Goal: Communication & Community: Answer question/provide support

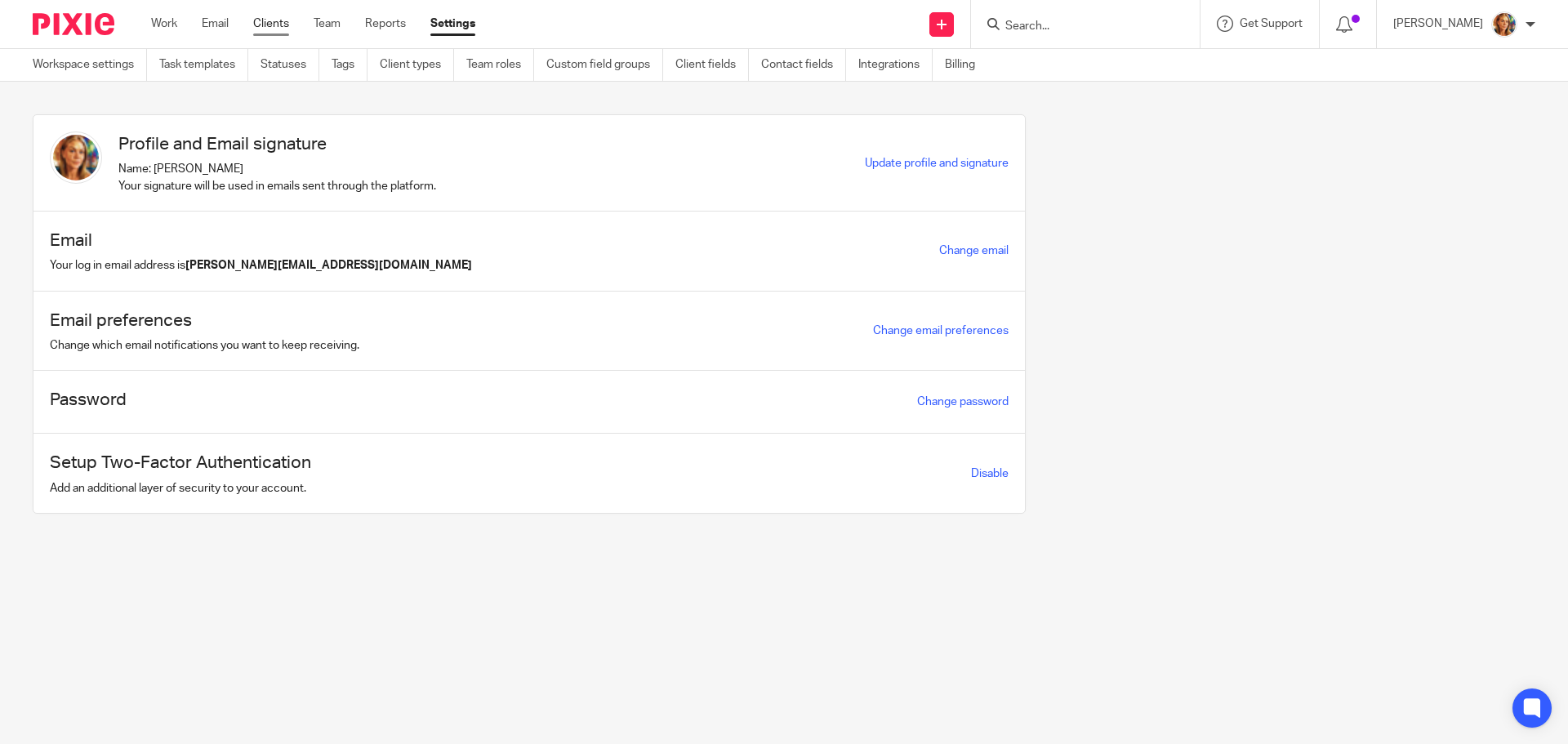
click at [268, 18] on link "Clients" at bounding box center [271, 23] width 36 height 16
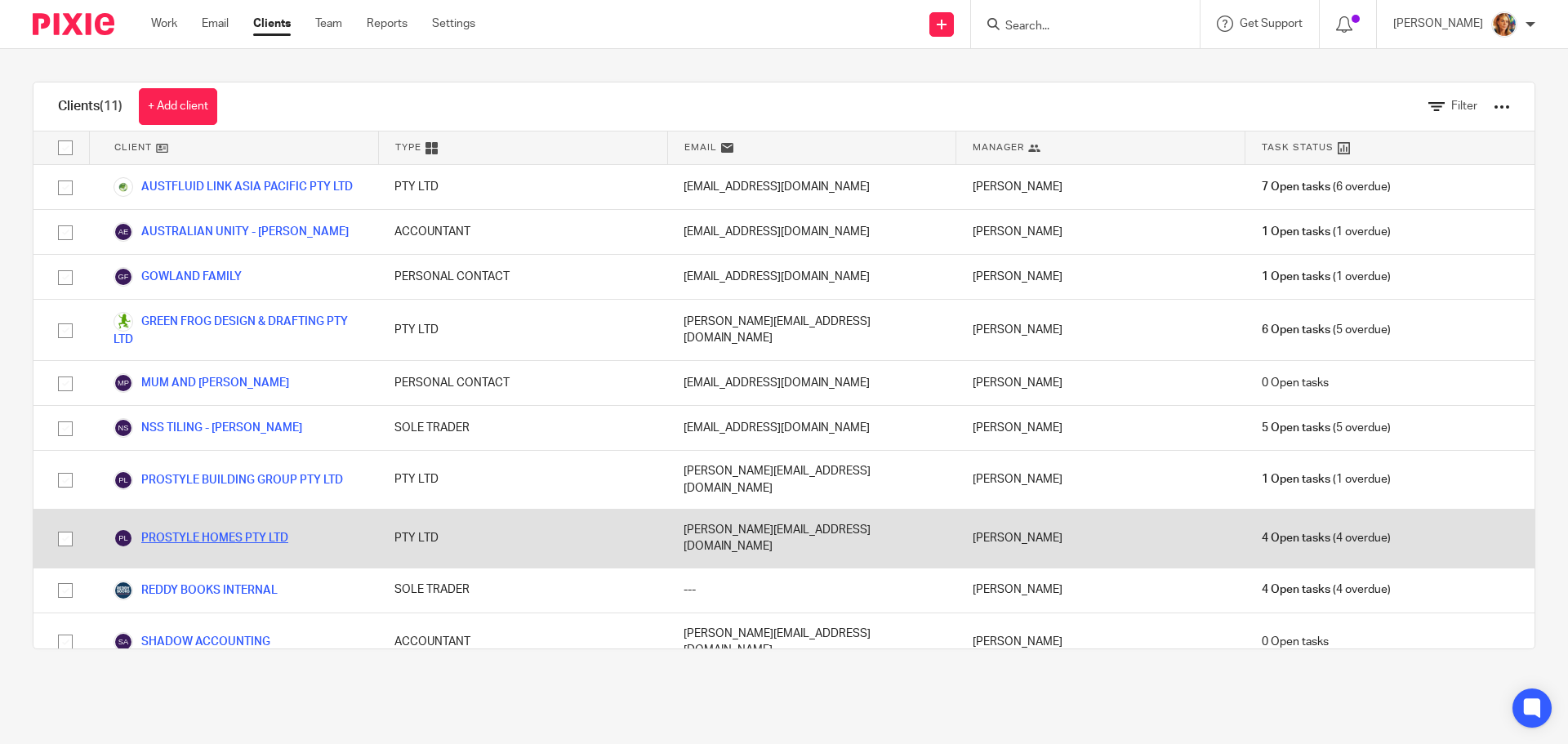
click at [249, 529] on link "PROSTYLE HOMES PTY LTD" at bounding box center [200, 538] width 175 height 20
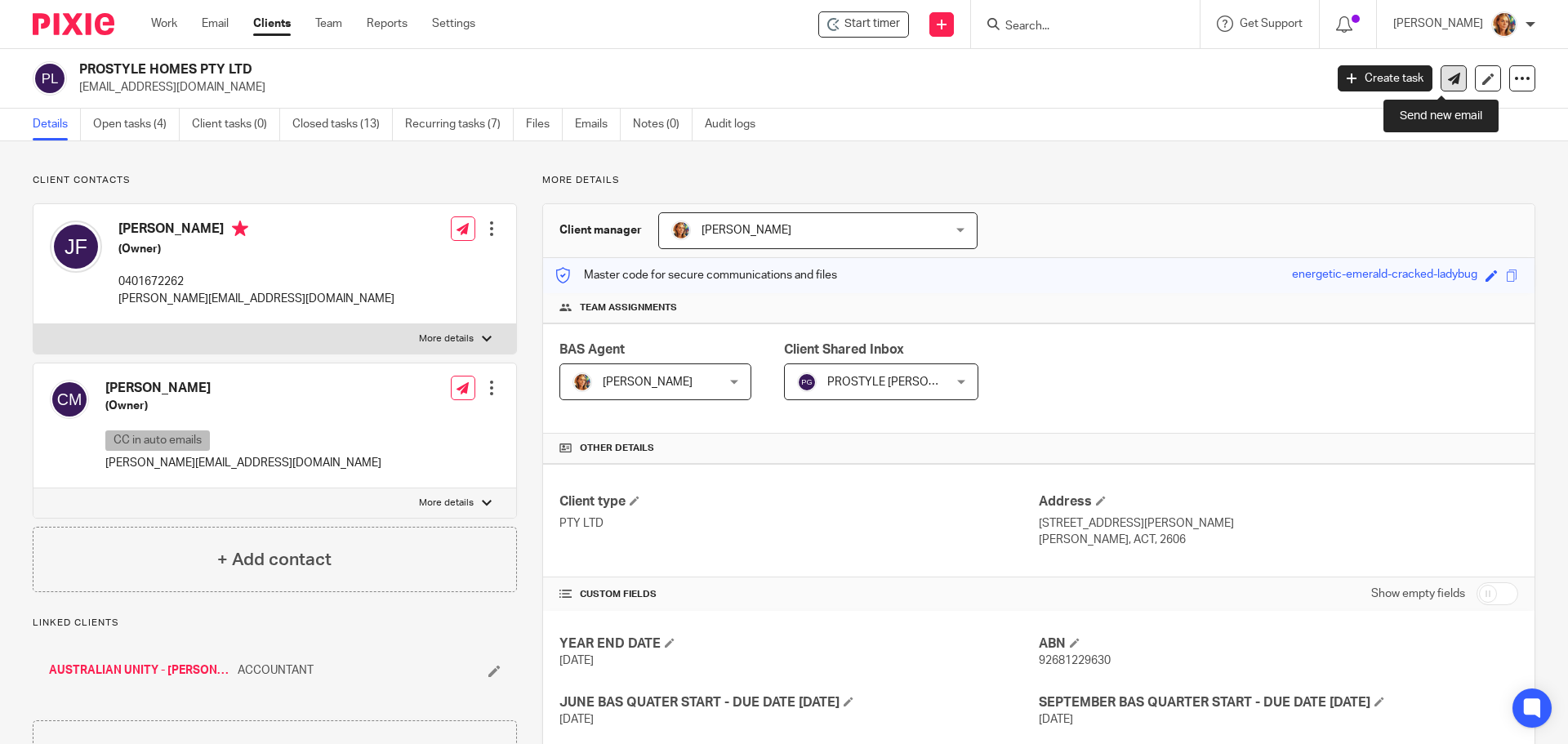
click at [1450, 78] on link at bounding box center [1454, 78] width 26 height 26
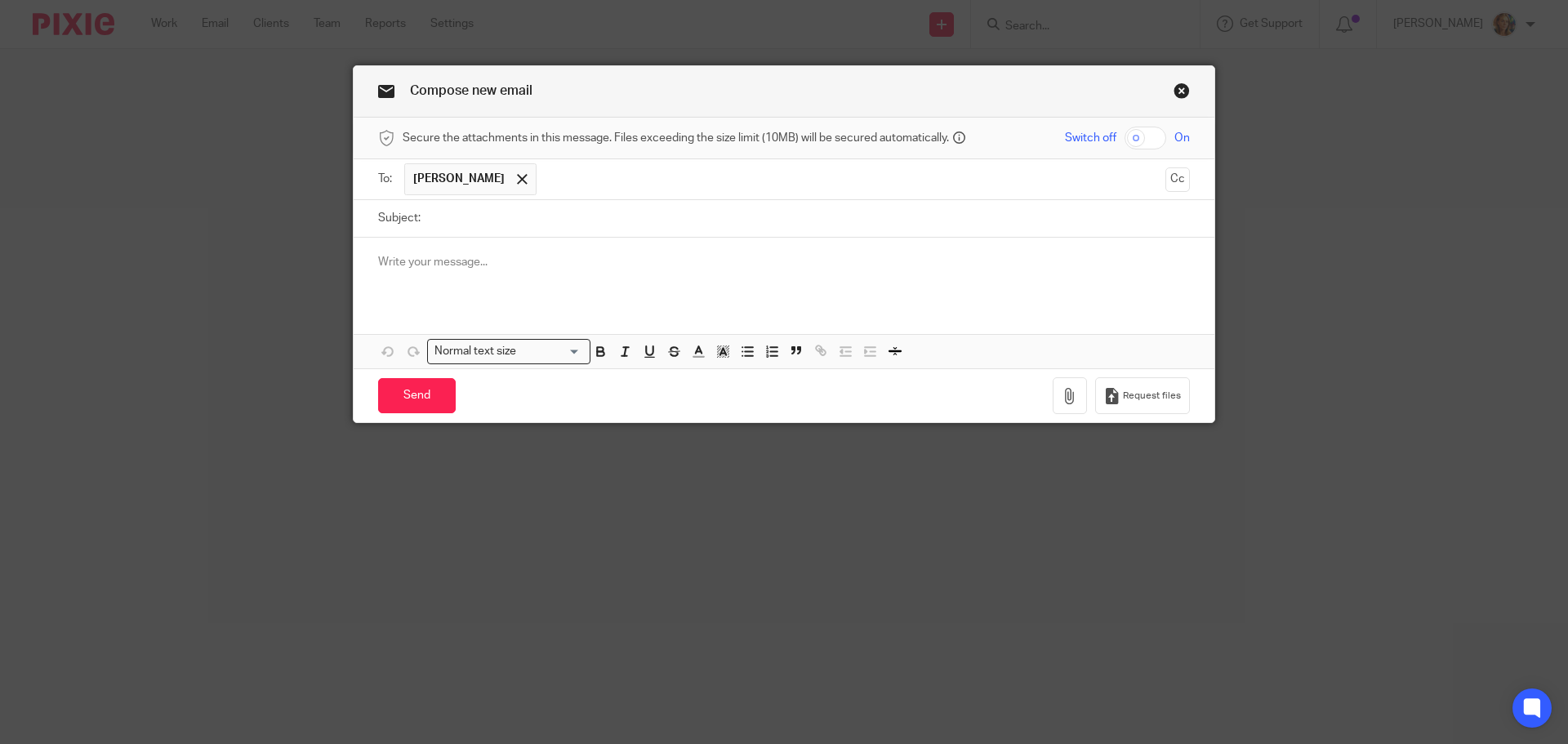
click at [590, 192] on input "text" at bounding box center [851, 179] width 614 height 32
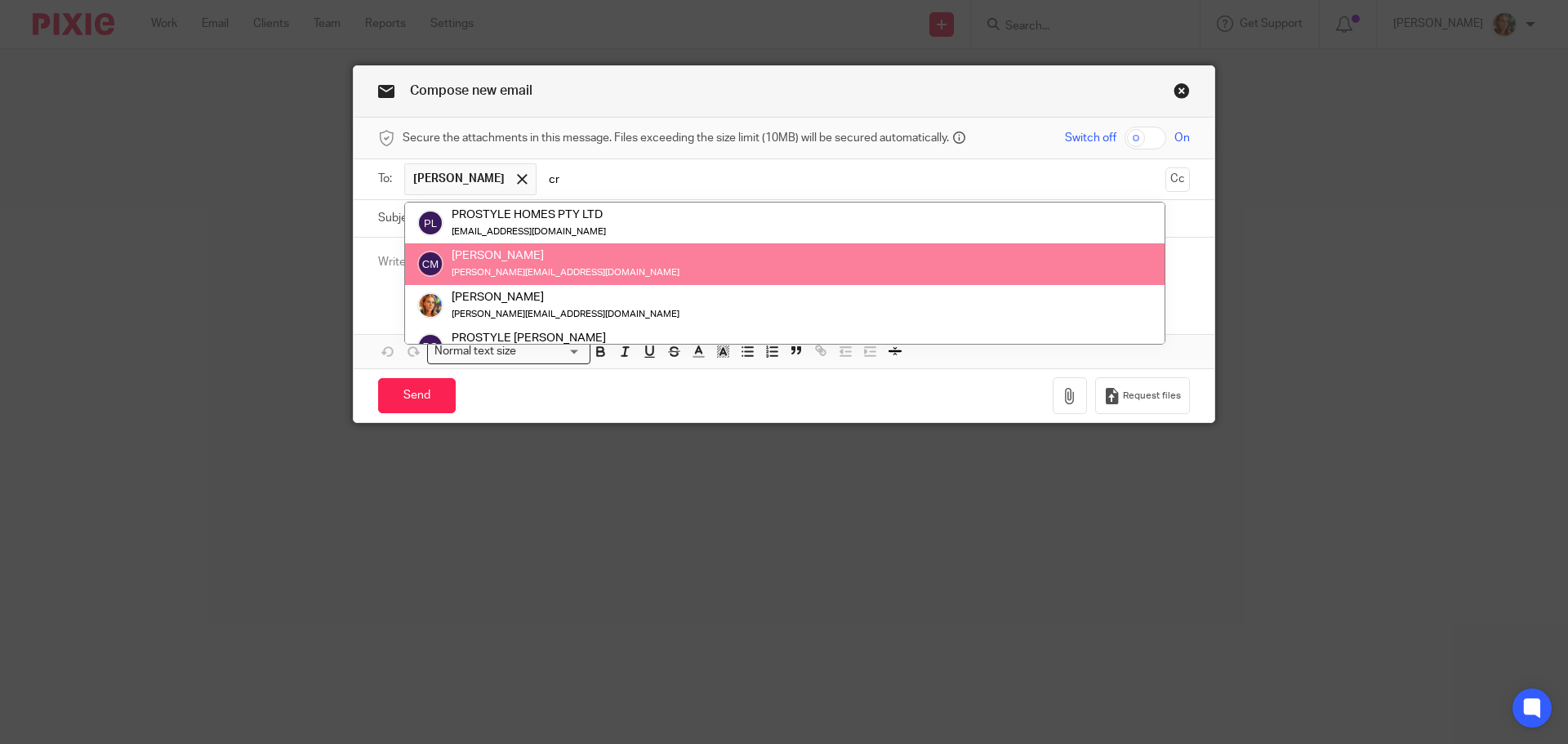
type input "cr"
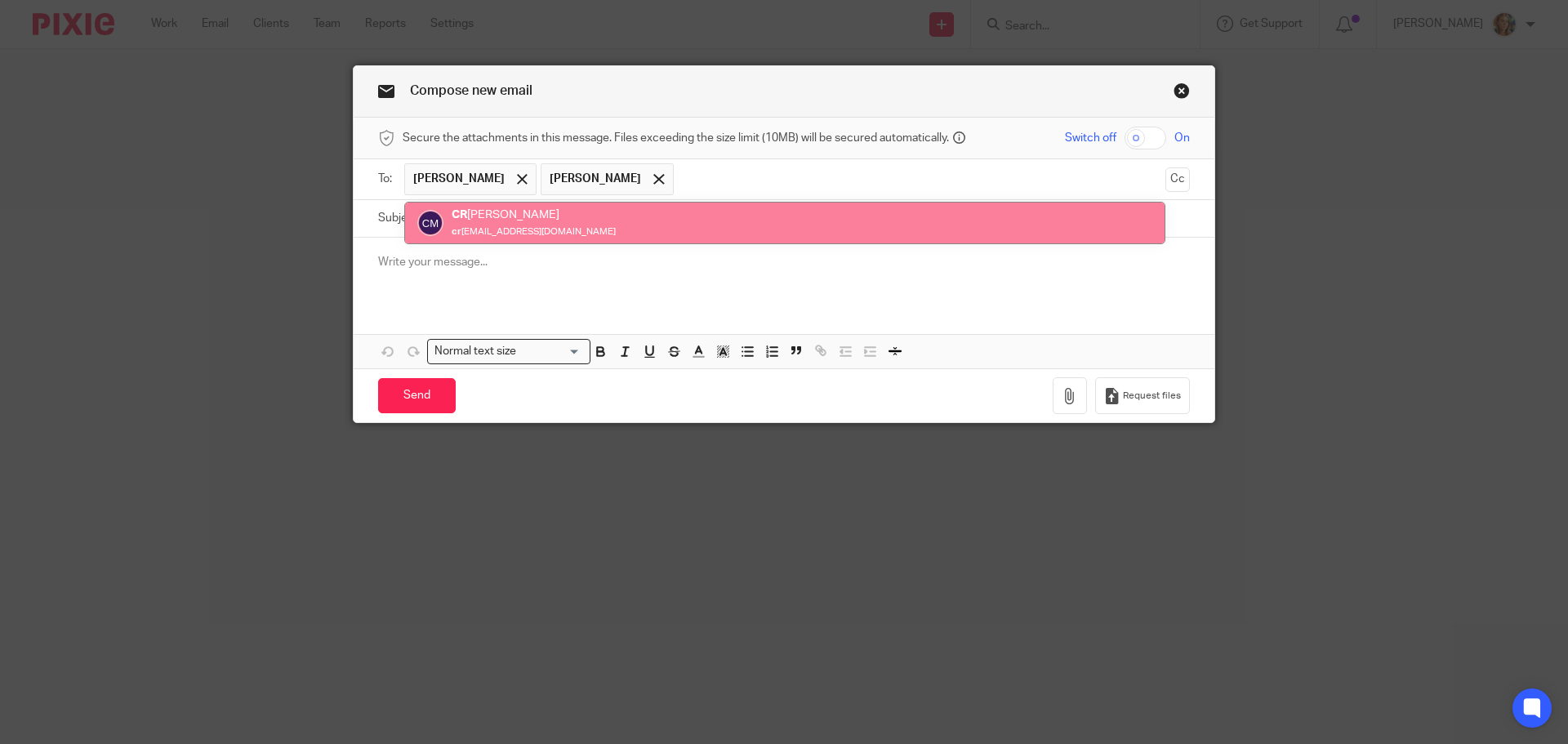
click at [566, 268] on p at bounding box center [784, 262] width 812 height 16
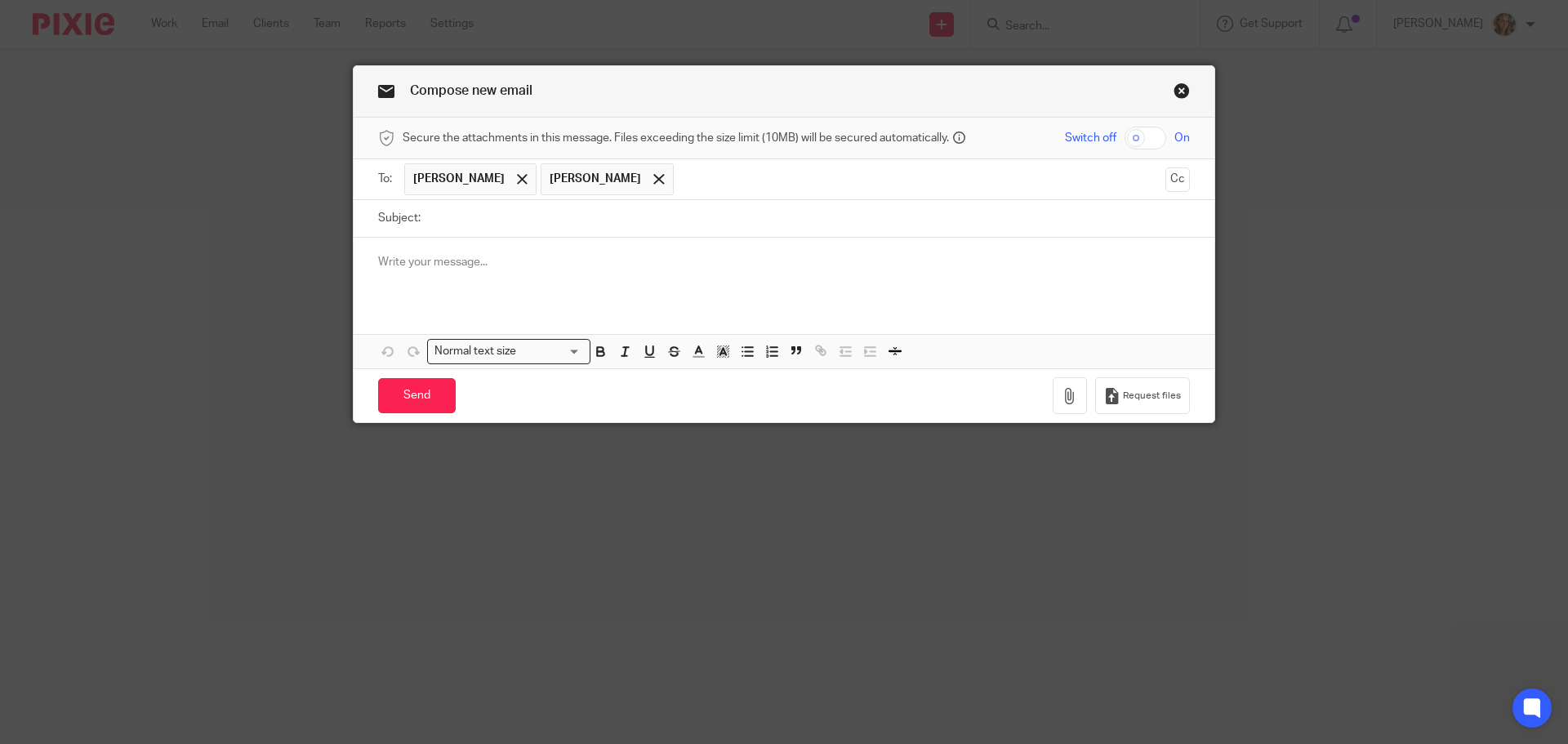
click at [542, 227] on input "Subject:" at bounding box center [809, 218] width 761 height 37
type input "JUNE BAS"
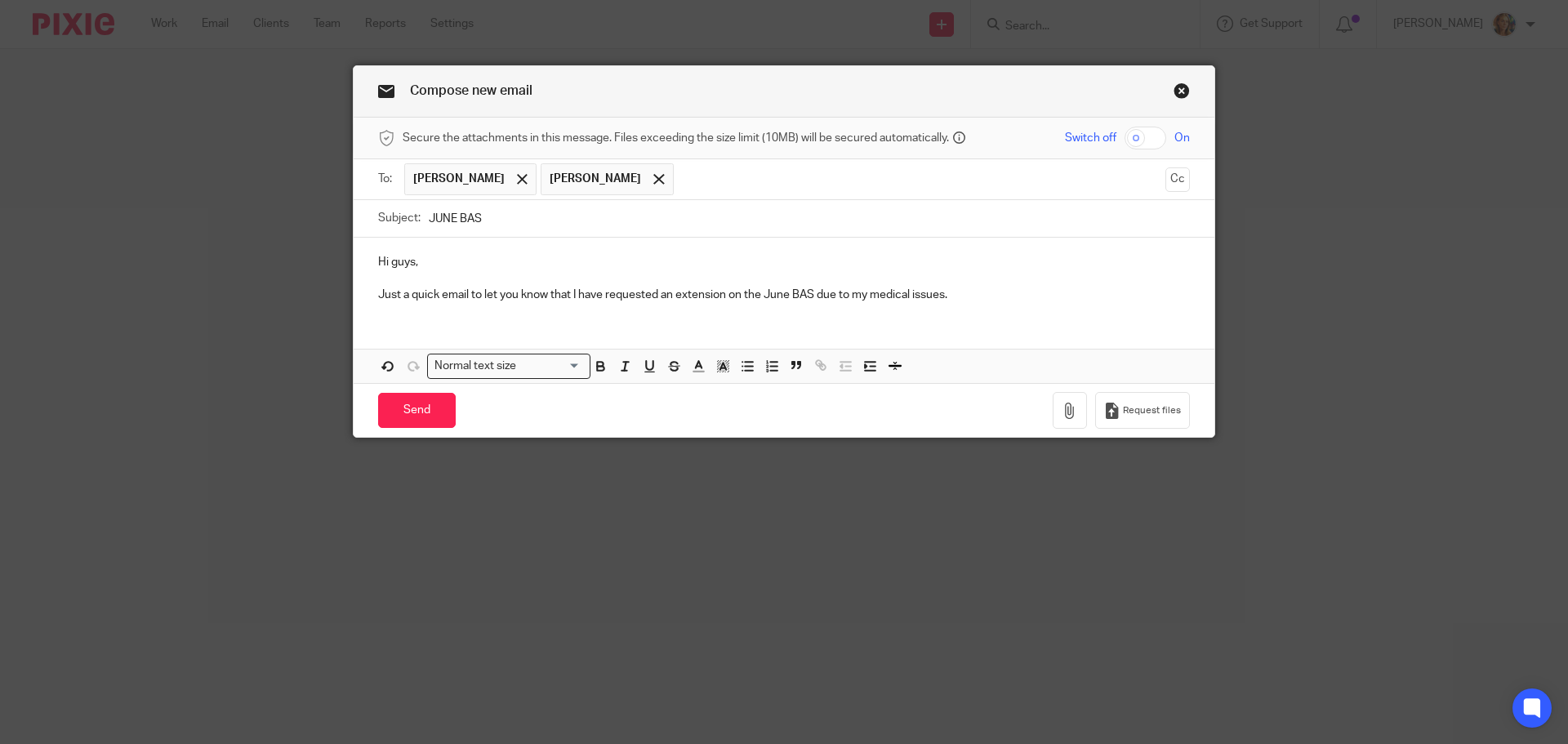
click at [1022, 299] on p "Just a quick email to let you know that I have requested an extension on the Ju…" at bounding box center [784, 295] width 812 height 16
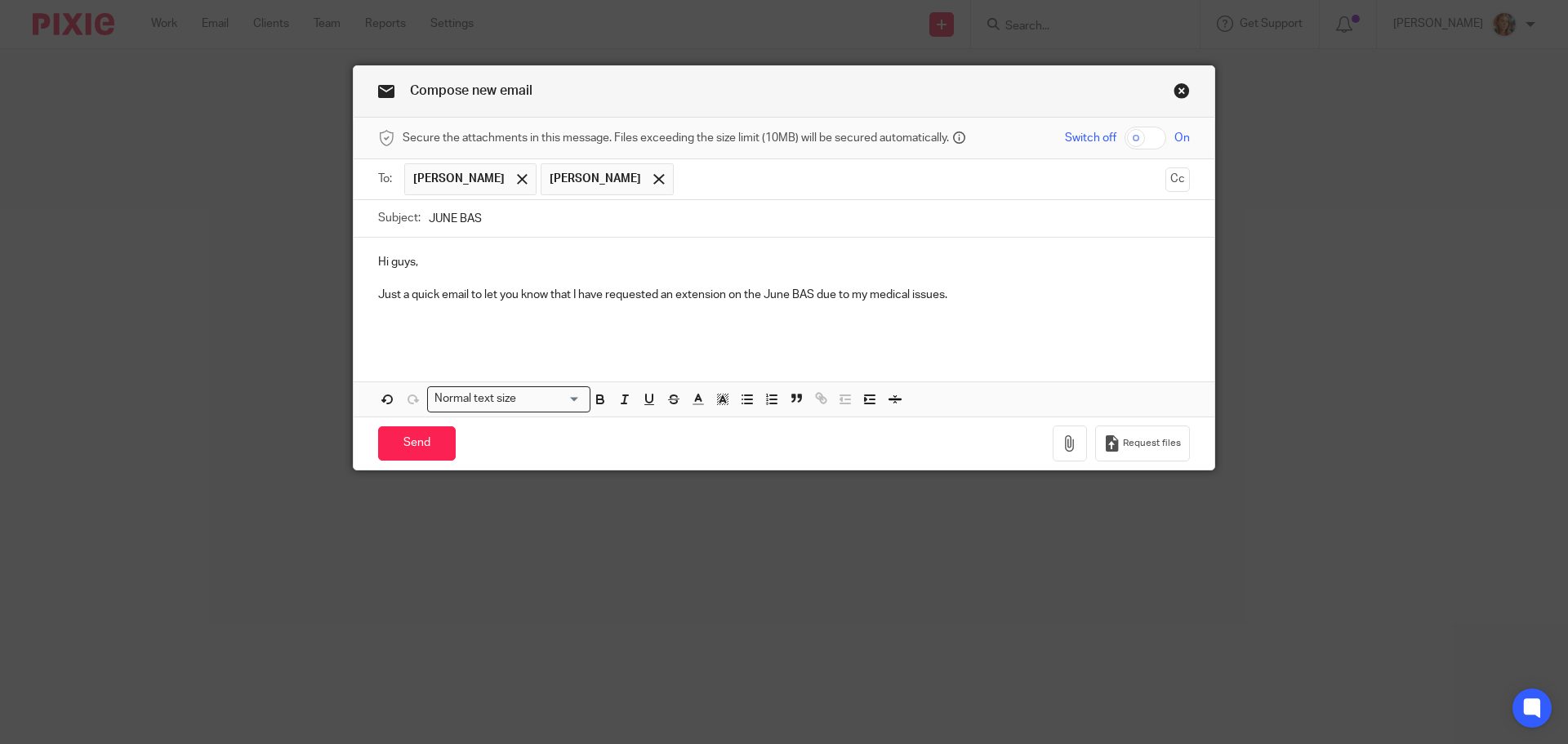
click at [684, 295] on p "Just a quick email to let you know that I have requested an extension on the Ju…" at bounding box center [784, 295] width 812 height 16
click at [664, 288] on p "Just a quick email to let you know that I have requested an extension on the Ju…" at bounding box center [784, 295] width 812 height 16
click at [400, 318] on p at bounding box center [784, 312] width 812 height 16
click at [392, 330] on p at bounding box center [784, 328] width 812 height 16
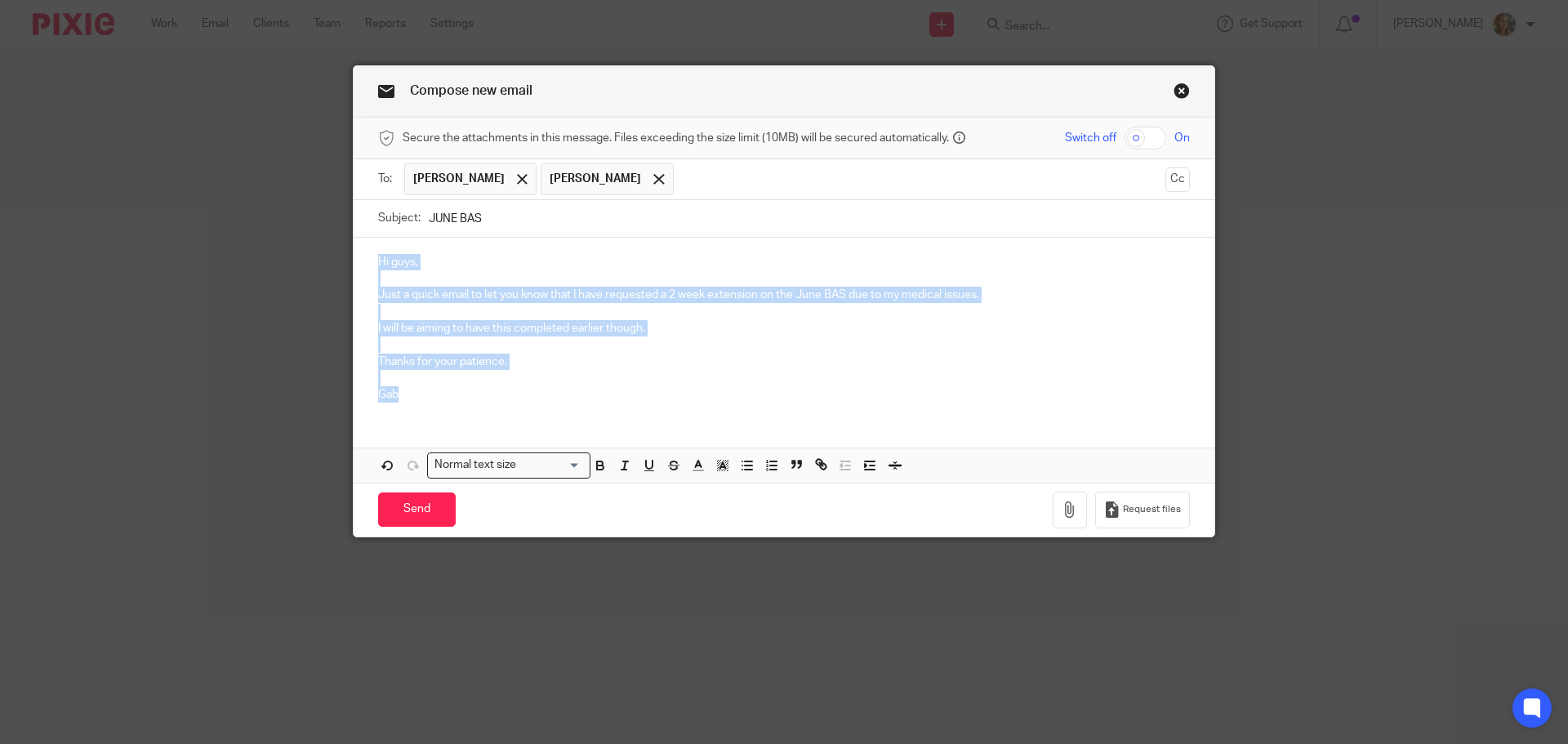
drag, startPoint x: 474, startPoint y: 396, endPoint x: 346, endPoint y: 263, distance: 184.6
click at [353, 263] on div "Compose new email Secure the attachments in this message. Files exceeding the s…" at bounding box center [784, 301] width 863 height 472
copy div "Hi guys, Just a quick email to let you know that I have requested a 2 week exte…"
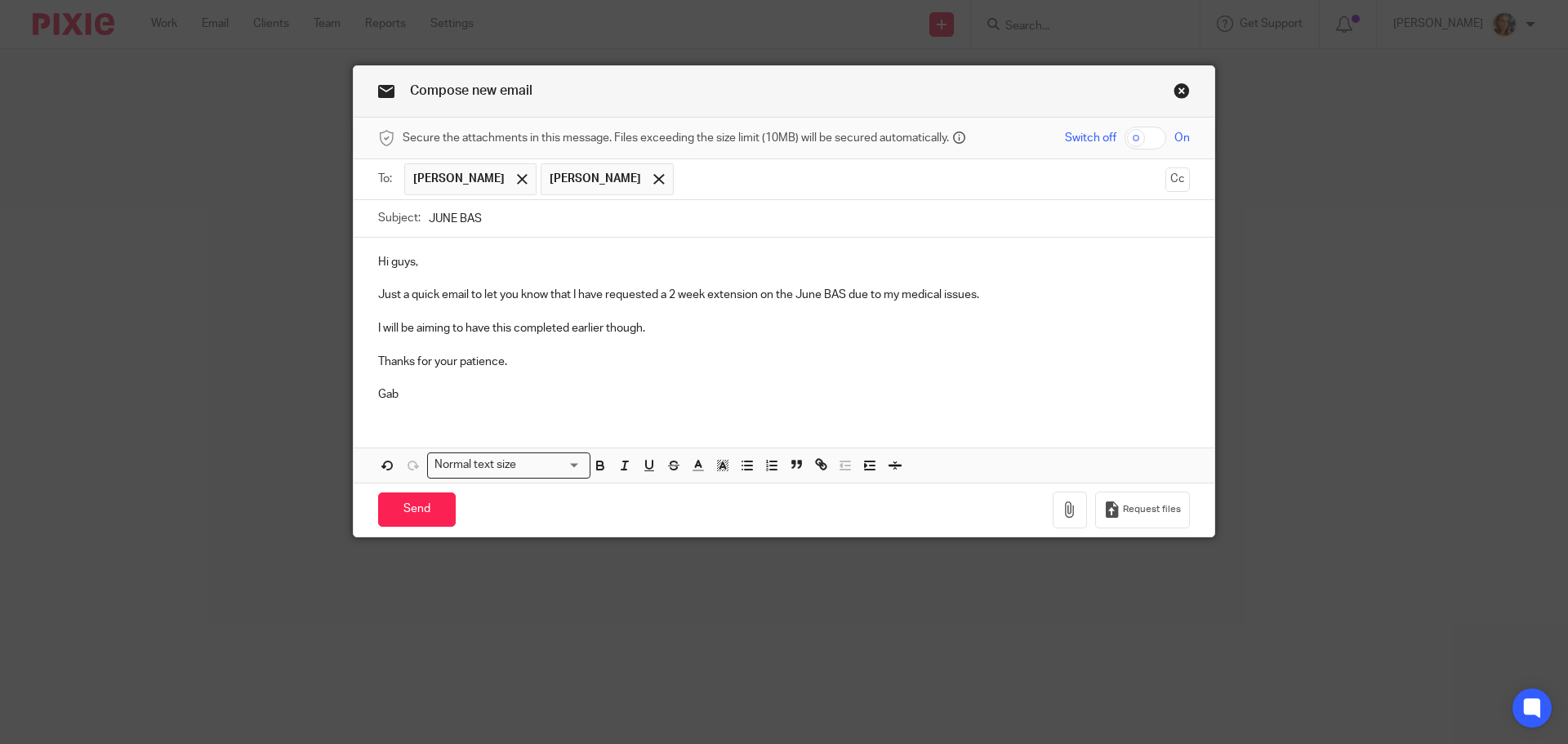
click at [903, 497] on div "Send You have unsaved changes Request files" at bounding box center [784, 509] width 861 height 54
click at [413, 510] on input "Send" at bounding box center [417, 510] width 77 height 35
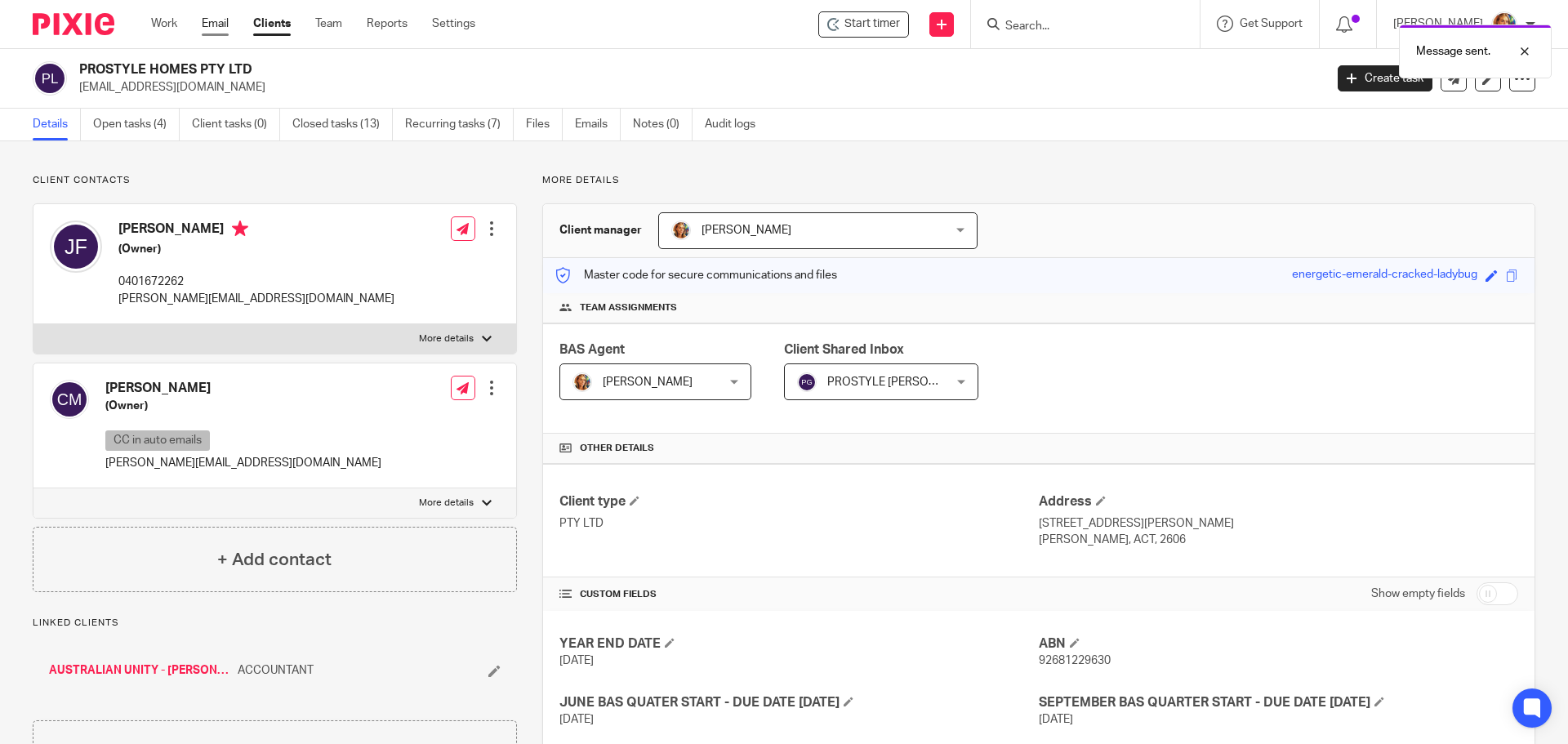
click at [224, 26] on link "Email" at bounding box center [215, 23] width 27 height 16
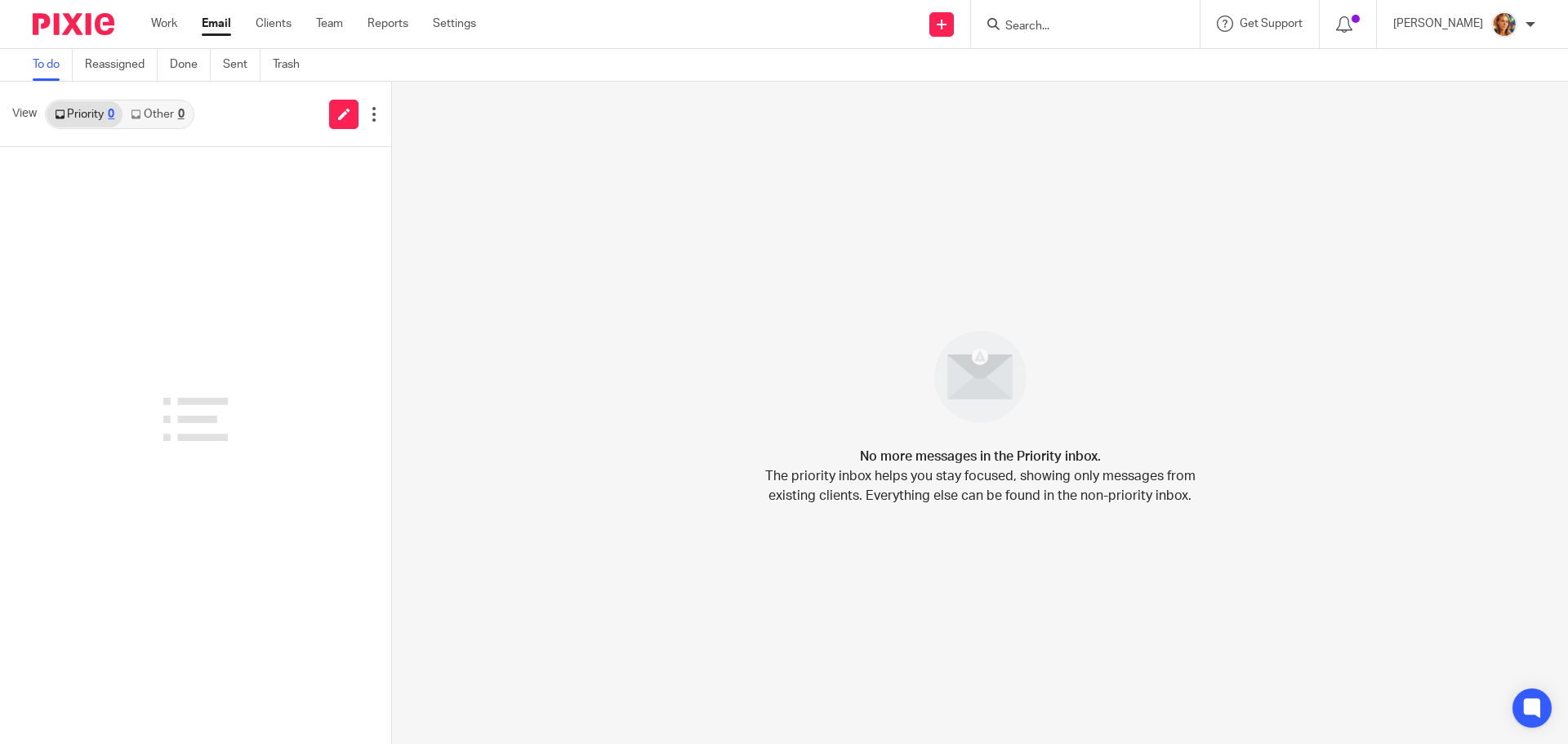
click at [278, 24] on link "Clients" at bounding box center [274, 23] width 36 height 16
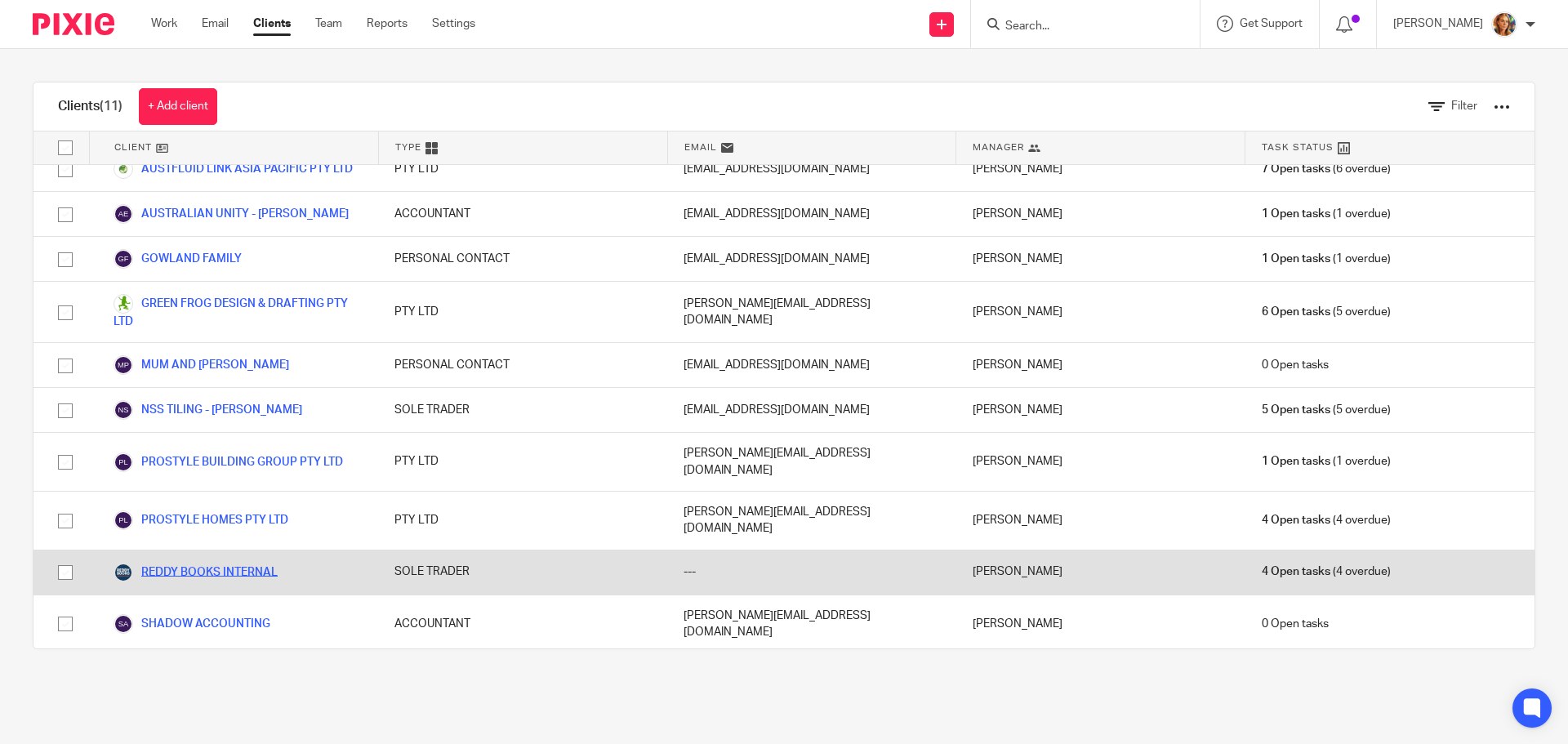
scroll to position [26, 0]
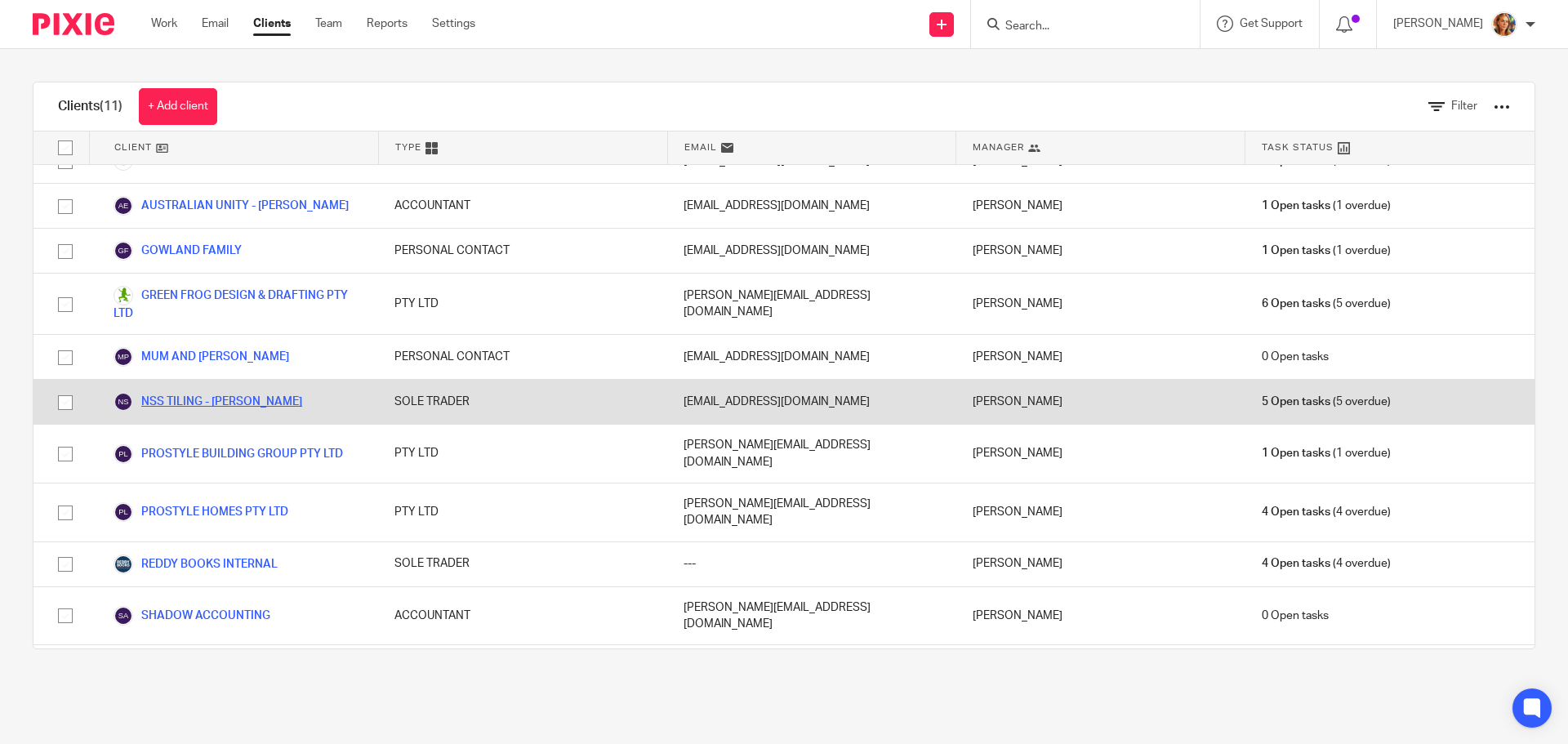
click at [185, 399] on link "NSS TILING - NATHAN SOUTHWELL" at bounding box center [208, 401] width 189 height 20
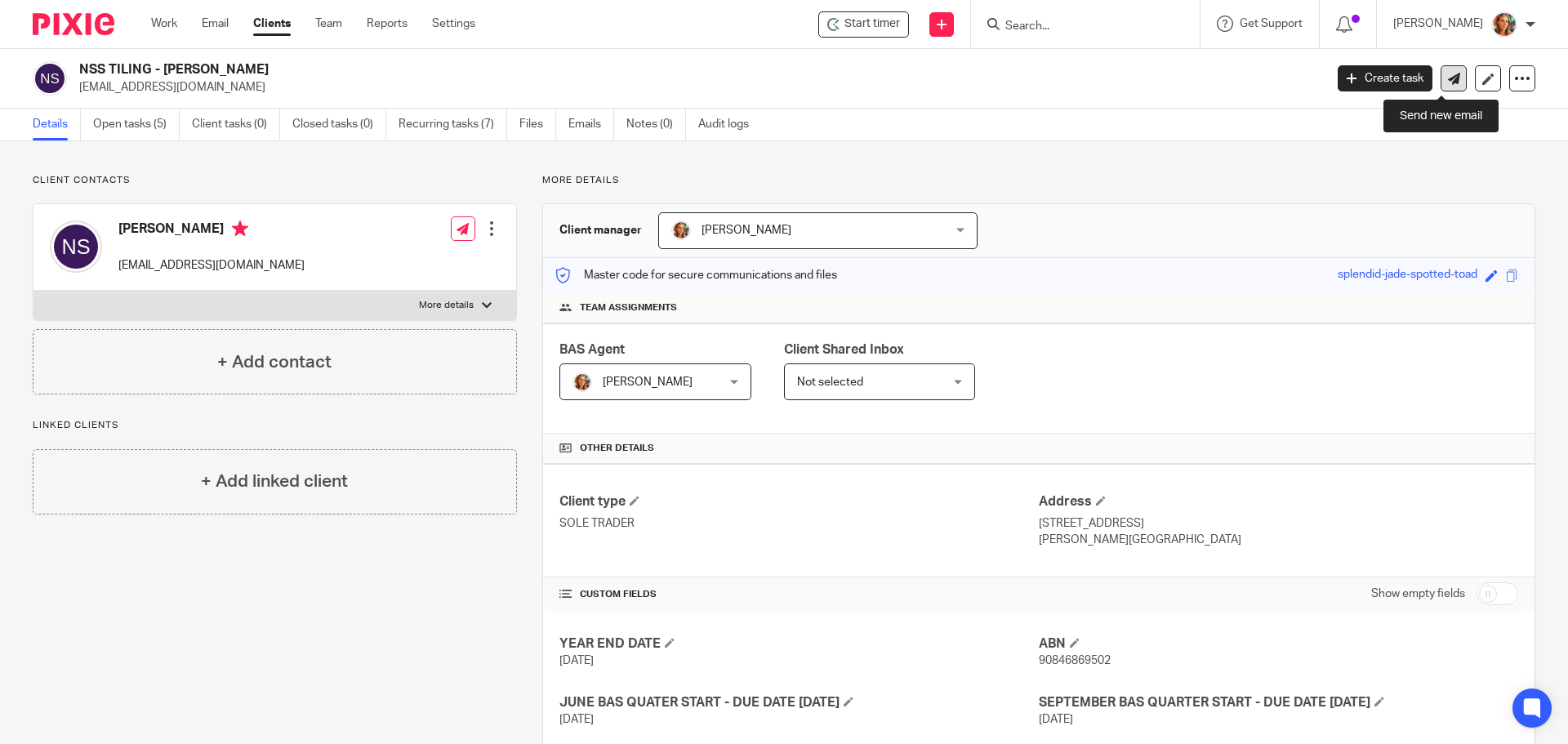
click at [1448, 76] on icon at bounding box center [1454, 78] width 12 height 12
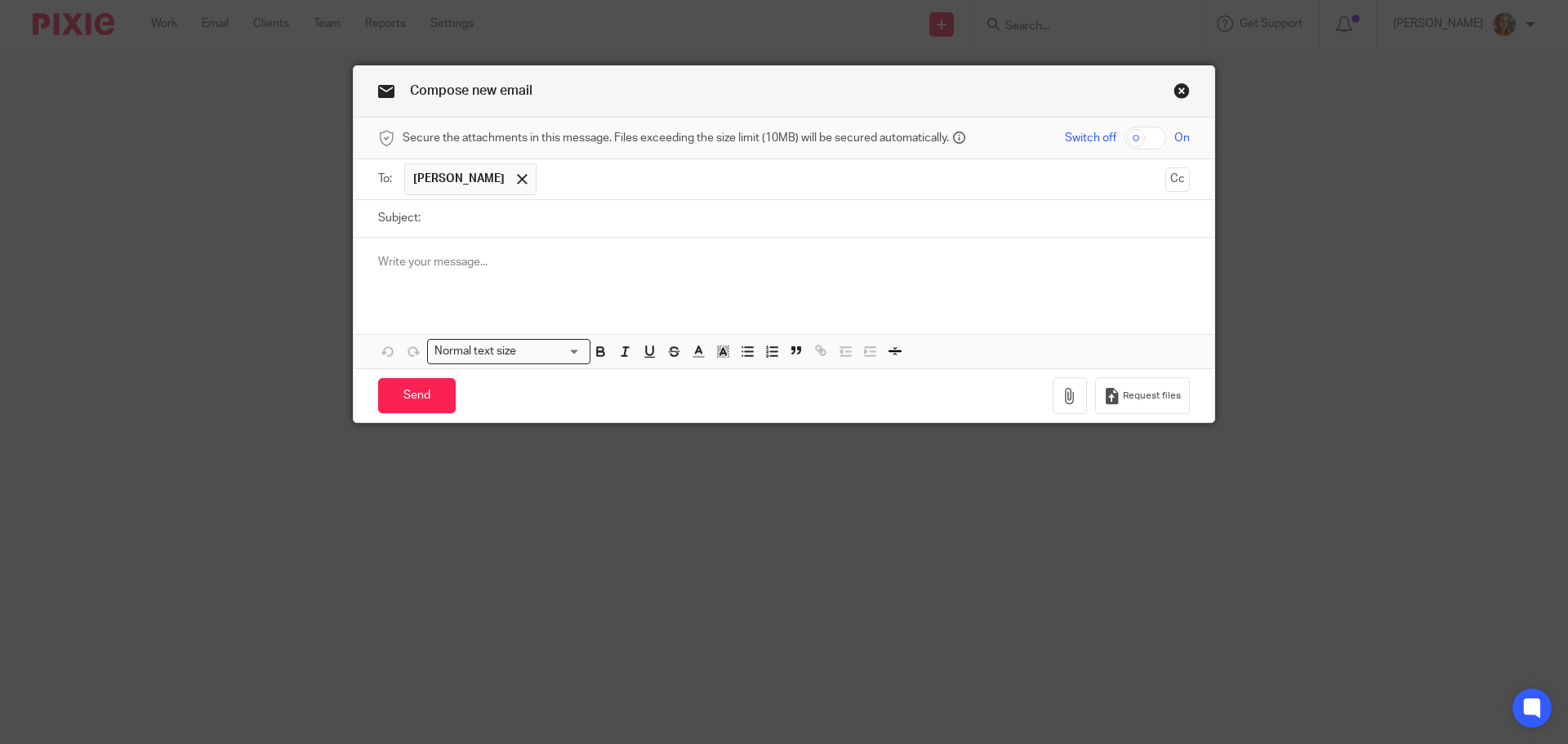
click at [456, 217] on input "Subject:" at bounding box center [809, 218] width 761 height 37
type input "j"
type input "JUNE BAS"
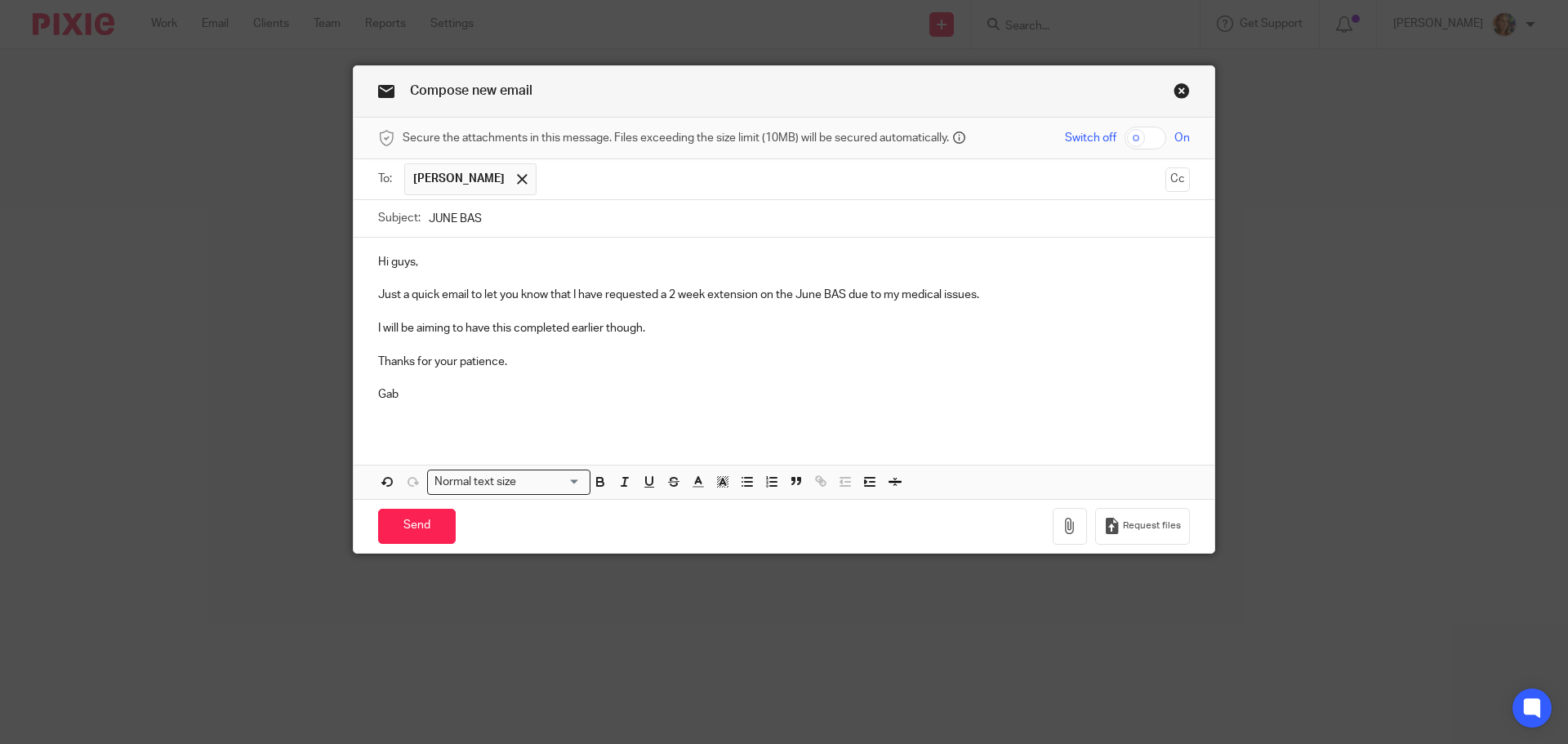
click at [387, 263] on p "Hi guys," at bounding box center [784, 262] width 812 height 16
click at [888, 285] on p at bounding box center [784, 278] width 812 height 16
click at [885, 299] on p "Just a quick email to let you know that I have requested a 2 week extension on …" at bounding box center [784, 295] width 812 height 16
click at [894, 295] on p "Just a quick email to let you know that I have requested a 2 week extension on …" at bounding box center [784, 295] width 812 height 16
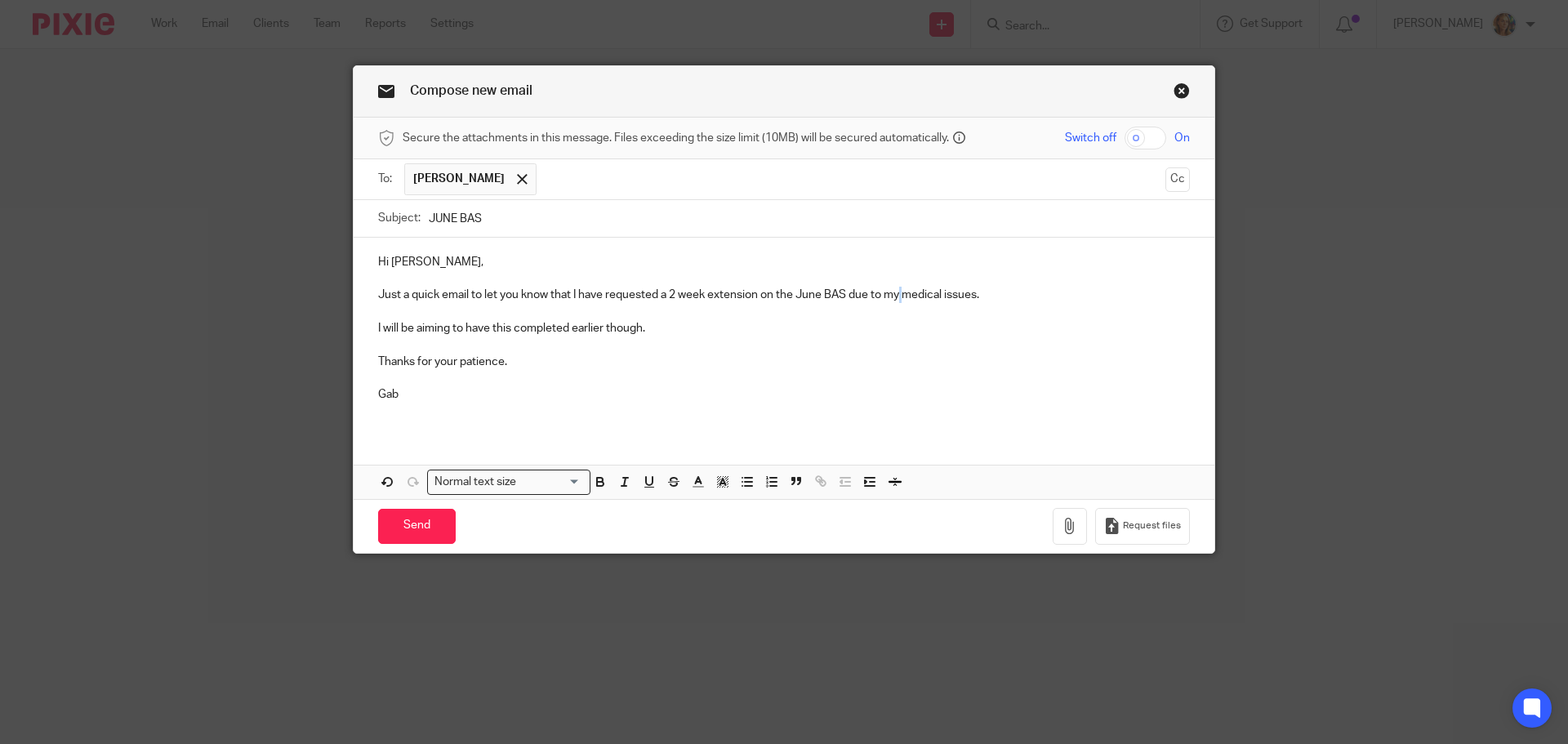
click at [894, 295] on p "Just a quick email to let you know that I have requested a 2 week extension on …" at bounding box center [784, 295] width 812 height 16
click at [884, 295] on p "Just a quick email to let you know that I have requested a 2 week extension on …" at bounding box center [784, 295] width 812 height 16
click at [963, 294] on p "Just a quick email to let you know that I have requested a 2 week extension on …" at bounding box center [784, 295] width 812 height 16
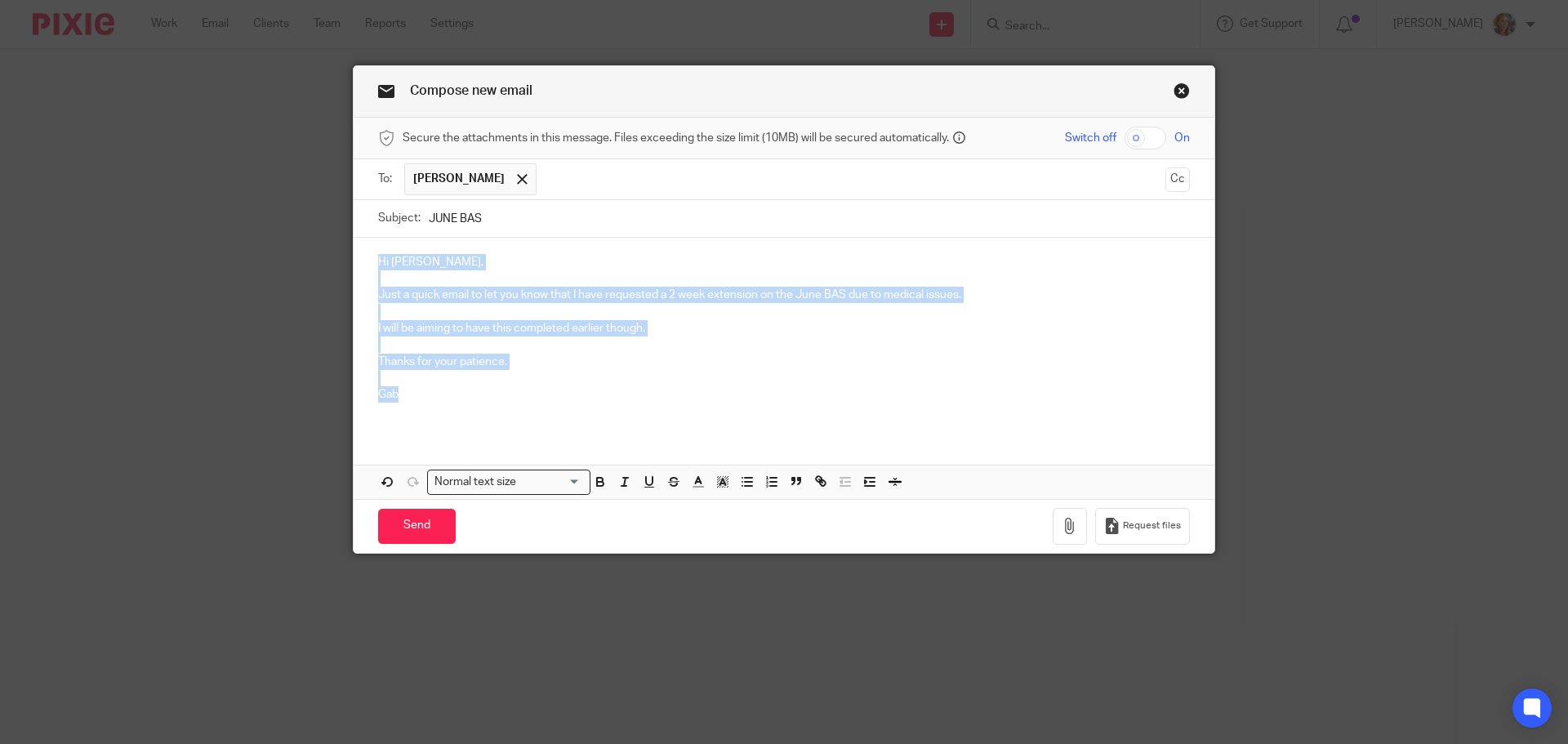
drag, startPoint x: 457, startPoint y: 399, endPoint x: 369, endPoint y: 261, distance: 163.7
click at [369, 261] on div "Hi Nathan, Just a quick email to let you know that I have requested a 2 week ex…" at bounding box center [784, 335] width 861 height 194
copy div "Hi Nathan, Just a quick email to let you know that I have requested a 2 week ex…"
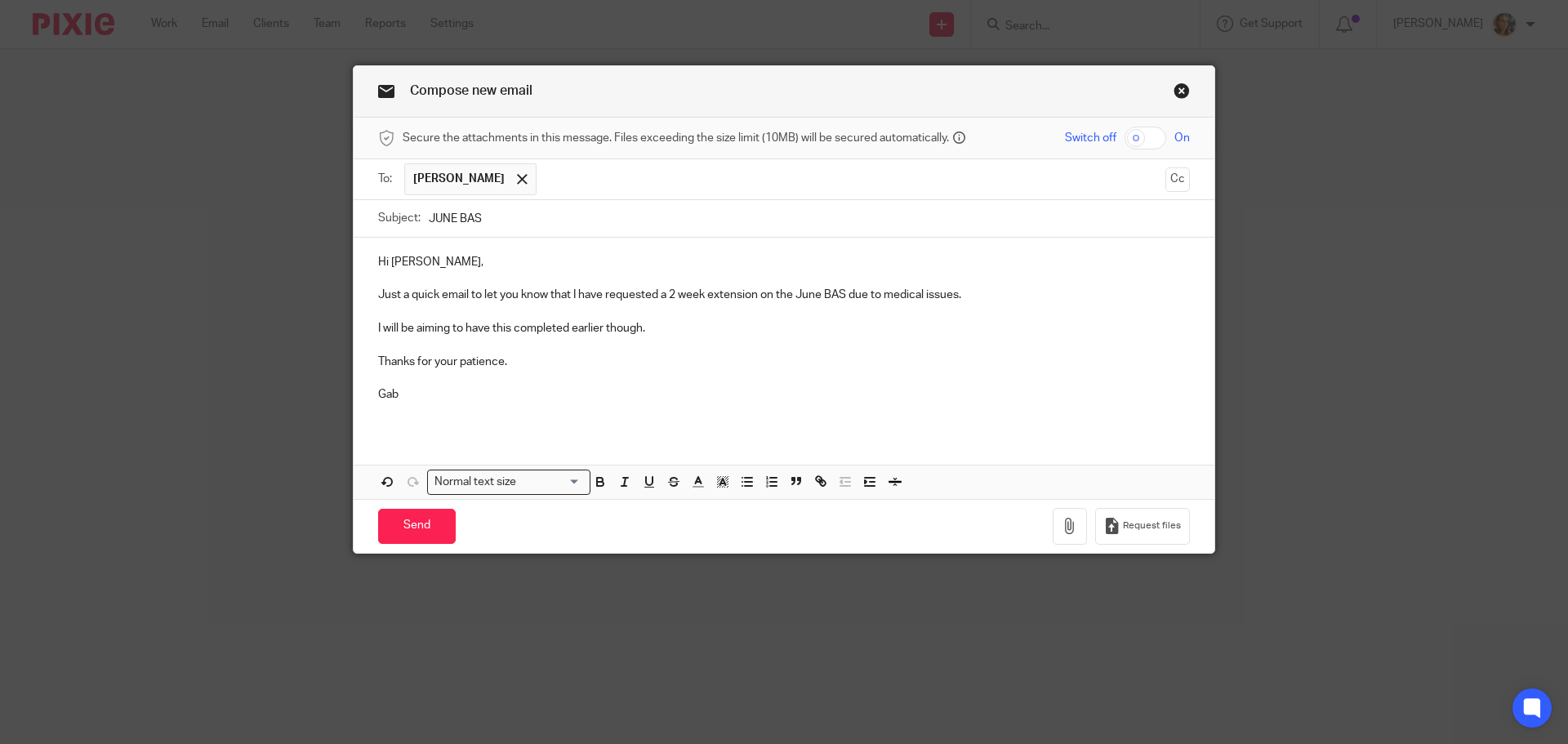
click at [955, 519] on div "Send You have unsaved changes Request files" at bounding box center [784, 526] width 861 height 54
click at [419, 523] on input "Send" at bounding box center [417, 526] width 77 height 35
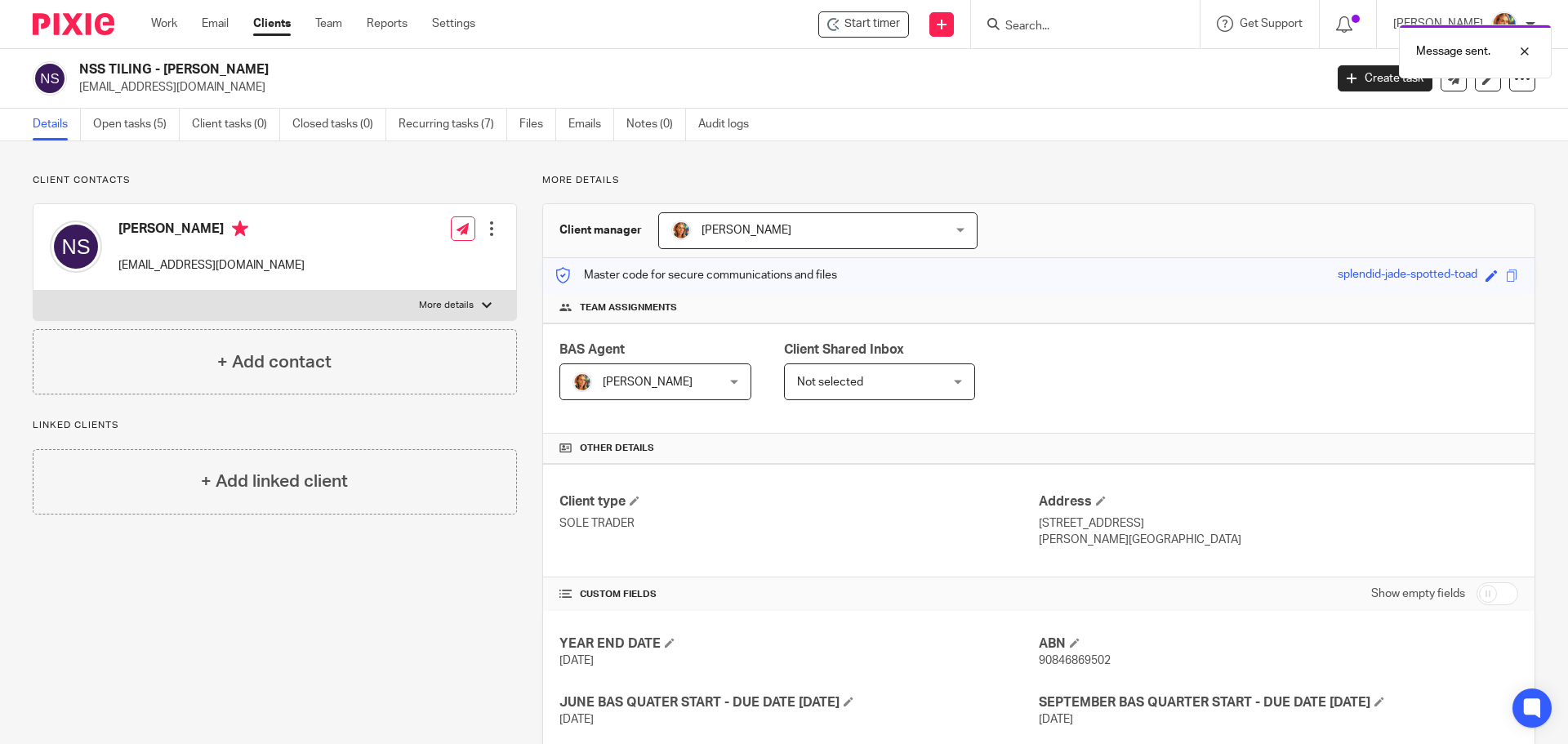
click at [281, 27] on link "Clients" at bounding box center [272, 23] width 38 height 16
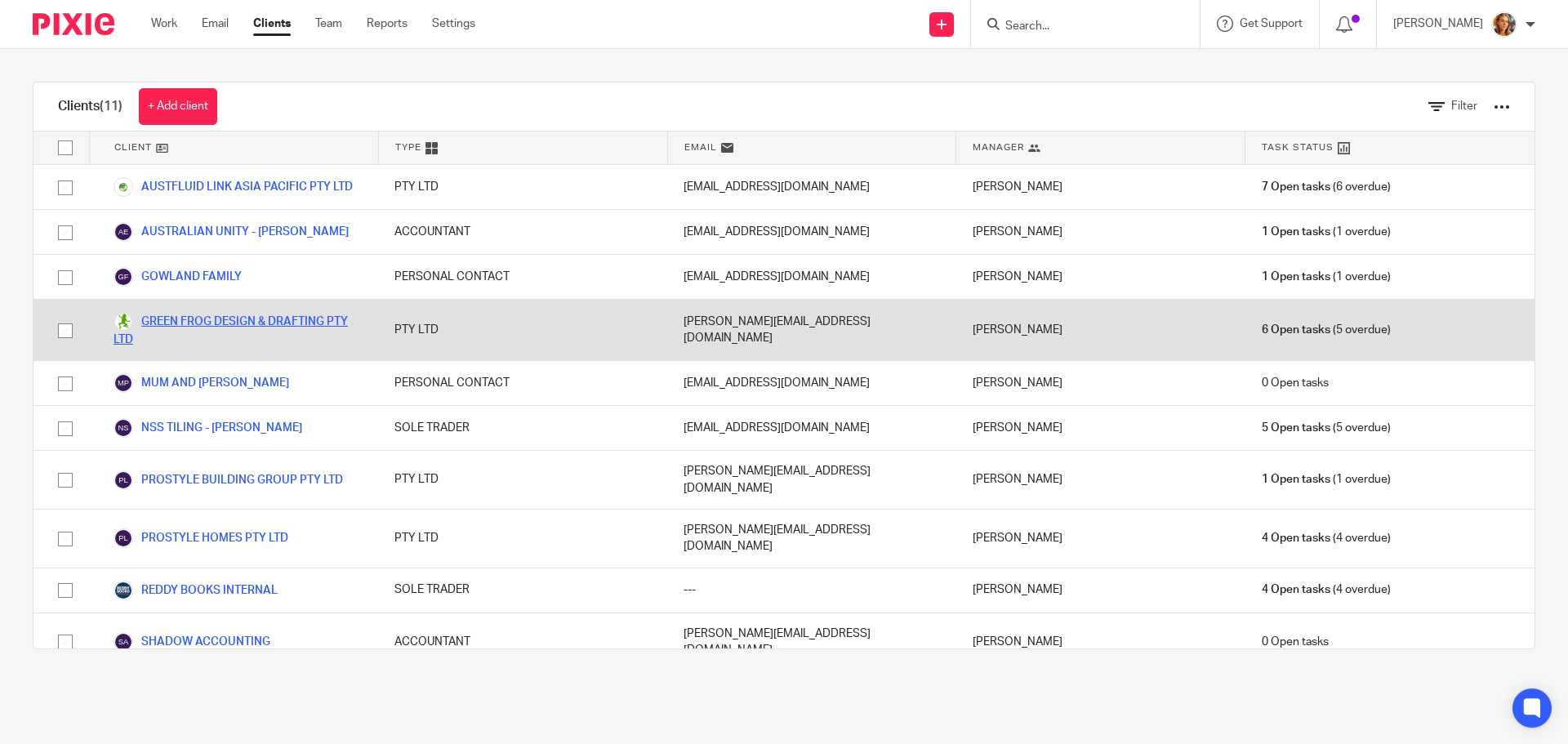
click at [295, 316] on link "GREEN FROG DESIGN & DRAFTING PTY LTD" at bounding box center [237, 330] width 248 height 36
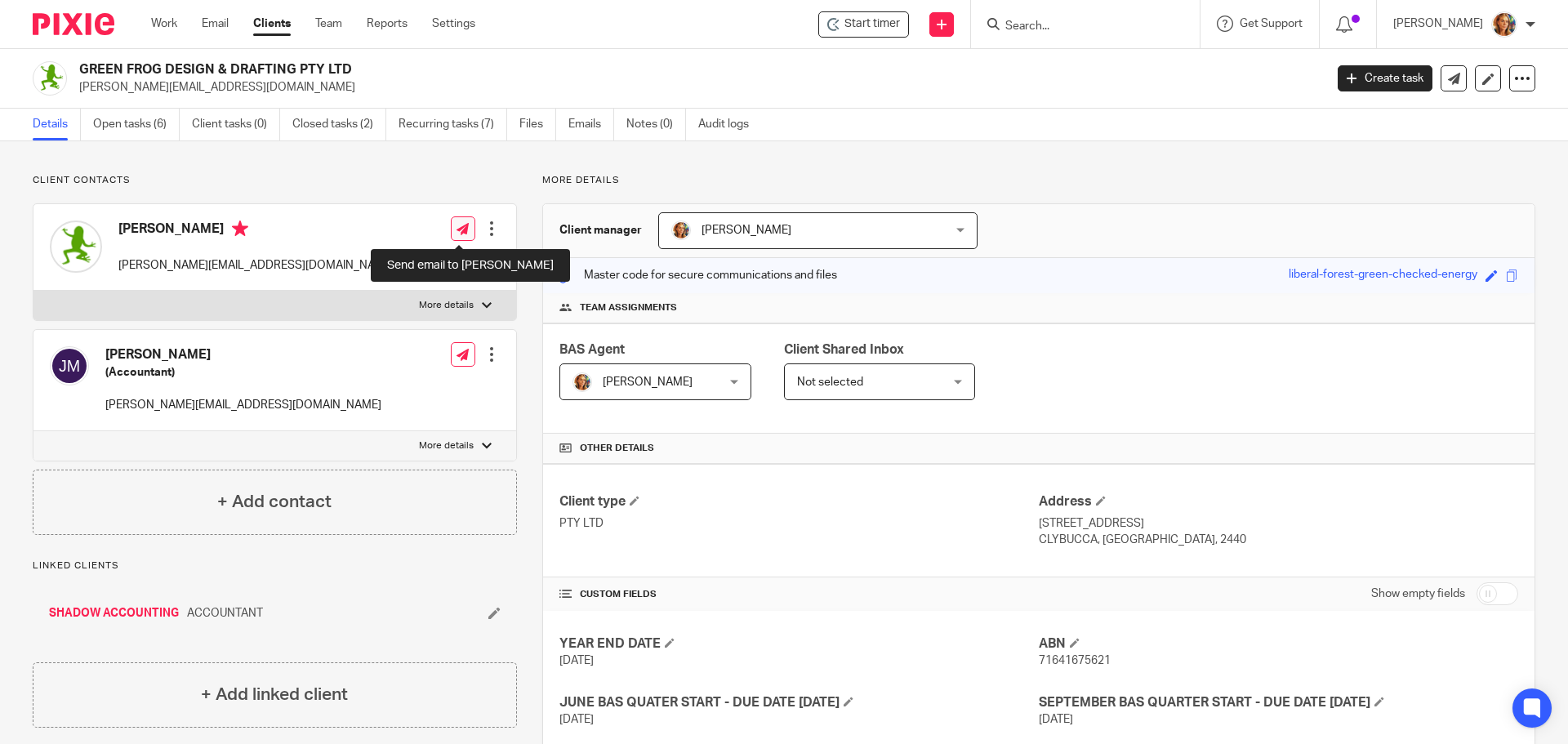
click at [464, 228] on icon at bounding box center [463, 228] width 12 height 12
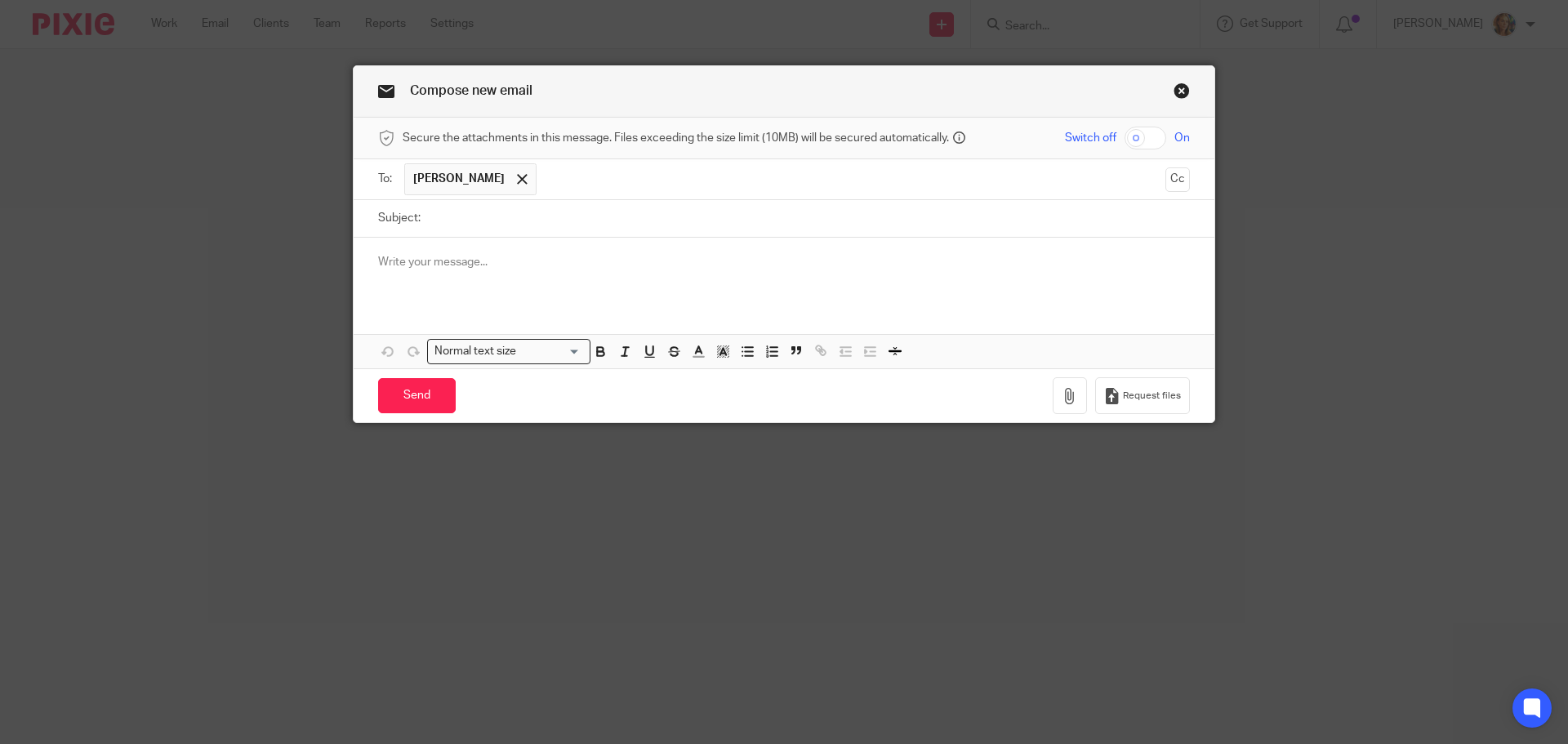
click at [520, 211] on input "Subject:" at bounding box center [809, 218] width 761 height 37
type input "JUNE BAS"
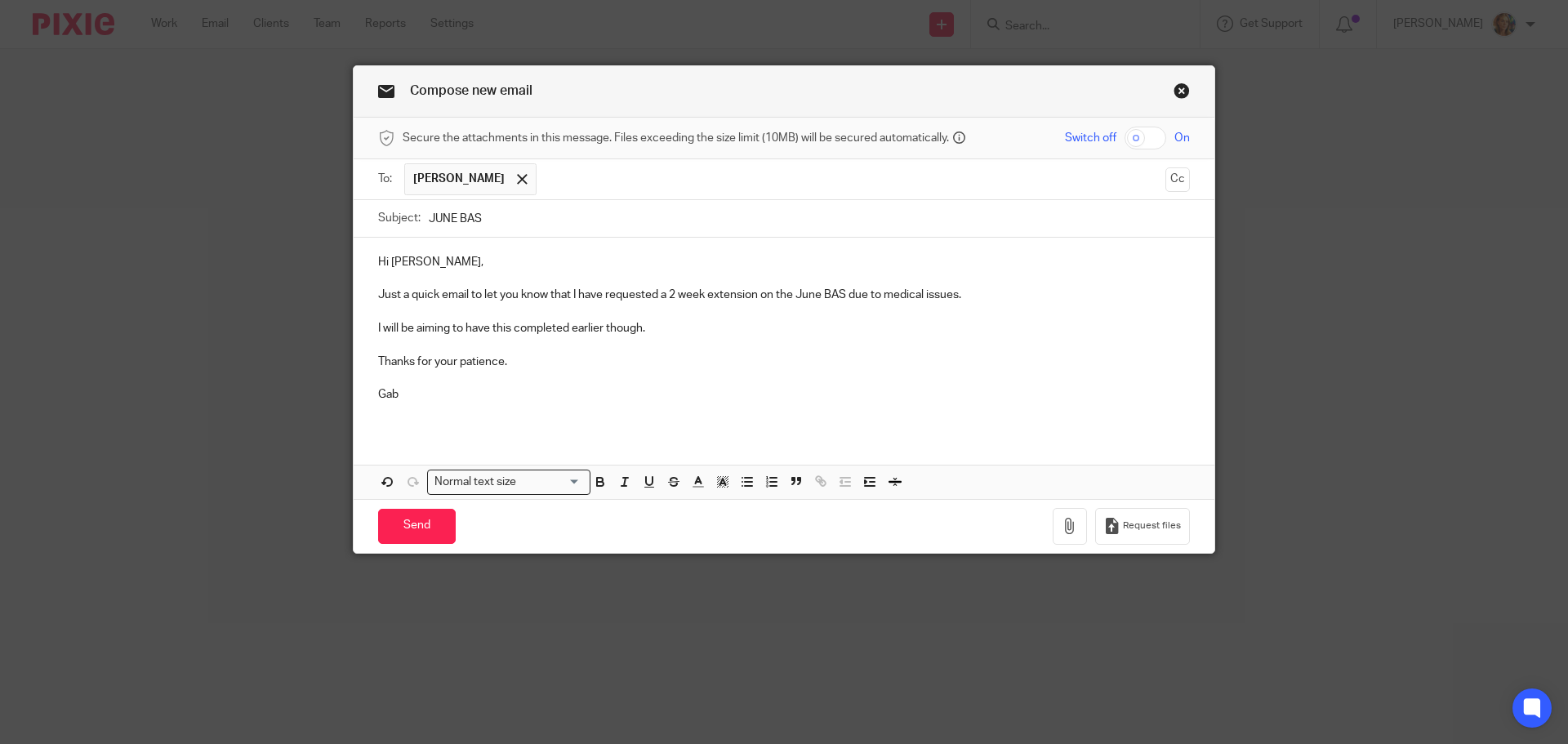
click at [406, 262] on p "Hi Nathan," at bounding box center [784, 262] width 812 height 16
click at [716, 324] on p "I will be aiming to have this completed earlier though." at bounding box center [784, 328] width 812 height 16
click at [414, 521] on input "Send" at bounding box center [417, 526] width 77 height 35
